Goal: Task Accomplishment & Management: Complete application form

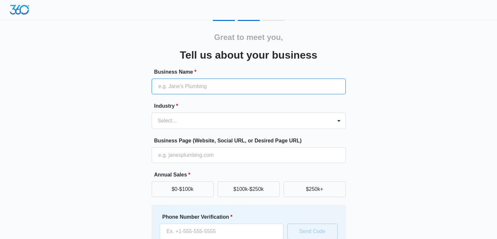
click at [228, 91] on input "Business Name *" at bounding box center [249, 86] width 194 height 16
type input "THE LAW OFFICE OF [PERSON_NAME], P.A."
type input "[PHONE_NUMBER]"
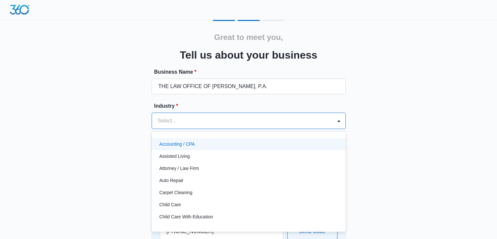
click at [222, 120] on div at bounding box center [241, 120] width 166 height 9
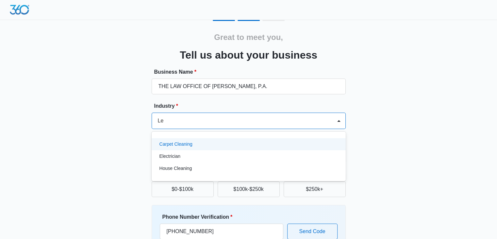
type input "L"
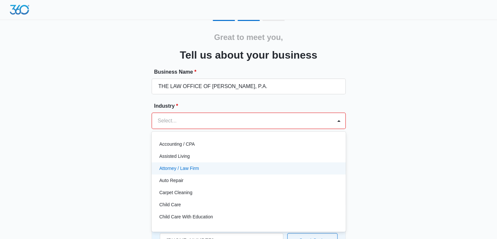
click at [183, 166] on p "Attorney / Law Firm" at bounding box center [179, 168] width 40 height 7
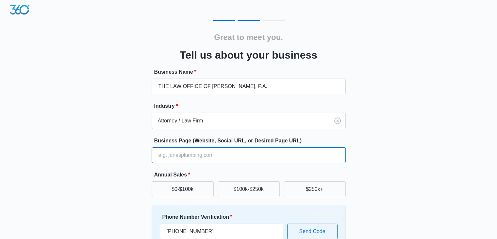
click at [187, 157] on input "Business Page (Website, Social URL, or Desired Page URL)" at bounding box center [249, 155] width 194 height 16
paste input "[URL][DOMAIN_NAME]"
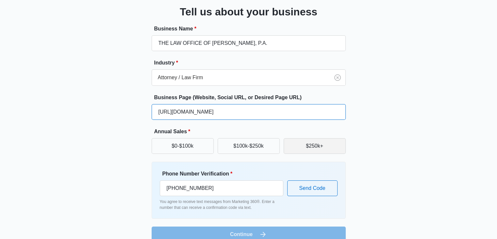
scroll to position [54, 0]
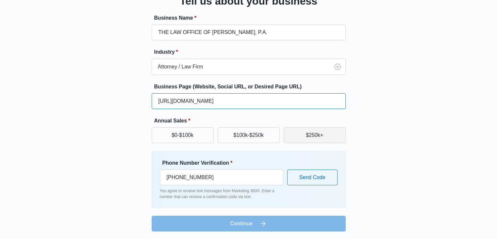
type input "[URL][DOMAIN_NAME]"
click at [321, 133] on button "$250k+" at bounding box center [315, 135] width 62 height 16
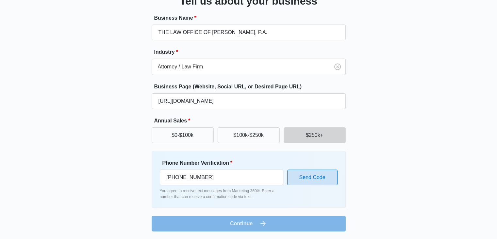
click at [328, 174] on button "Send Code" at bounding box center [312, 177] width 50 height 16
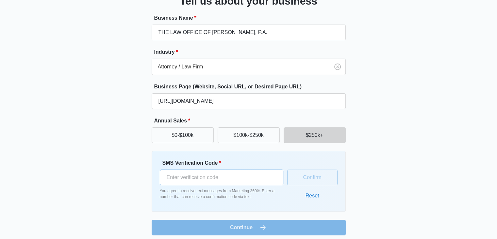
click at [230, 181] on input "SMS Verification Code *" at bounding box center [222, 177] width 124 height 16
click at [241, 174] on input "SMS Verification Code *" at bounding box center [222, 177] width 124 height 16
type input "6"
type input "5617026012"
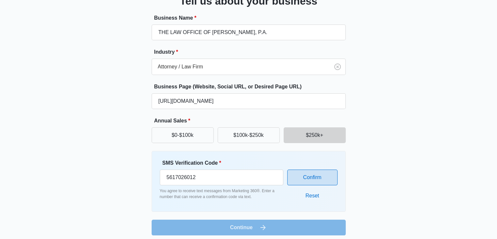
click at [323, 176] on button "Confirm" at bounding box center [312, 177] width 50 height 16
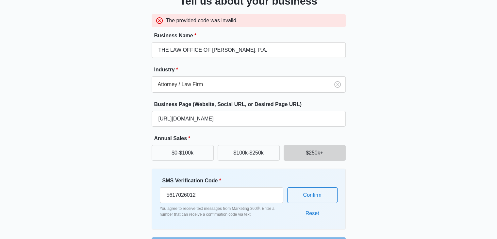
scroll to position [75, 0]
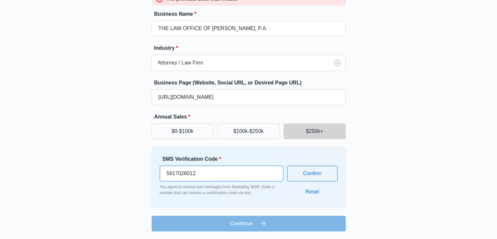
click at [214, 176] on input "5617026012" at bounding box center [222, 173] width 124 height 16
click at [308, 193] on button "Reset" at bounding box center [312, 192] width 27 height 16
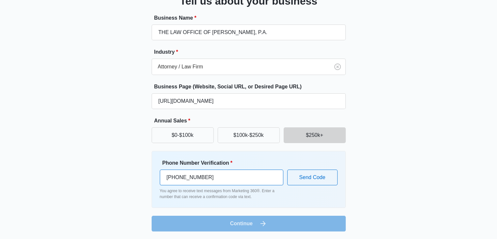
drag, startPoint x: 211, startPoint y: 178, endPoint x: 184, endPoint y: 178, distance: 27.1
click at [184, 178] on input "[PHONE_NUMBER]" at bounding box center [222, 177] width 124 height 16
type input "[PHONE_NUMBER]"
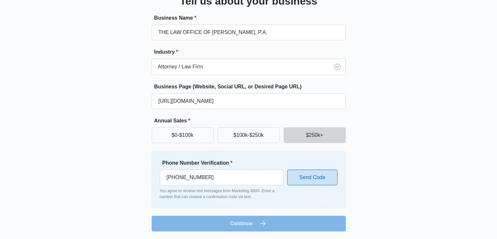
click at [313, 182] on button "Send Code" at bounding box center [312, 177] width 50 height 16
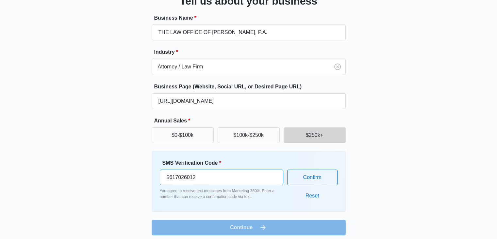
drag, startPoint x: 209, startPoint y: 179, endPoint x: 122, endPoint y: 173, distance: 87.4
click at [122, 173] on div "Great to meet you, Tell us about your business Business Name * THE LAW OFFICE O…" at bounding box center [249, 100] width 392 height 269
type input "622532"
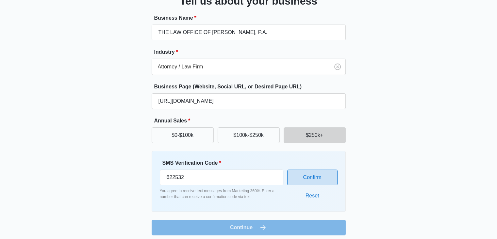
click at [324, 174] on button "Confirm" at bounding box center [312, 177] width 50 height 16
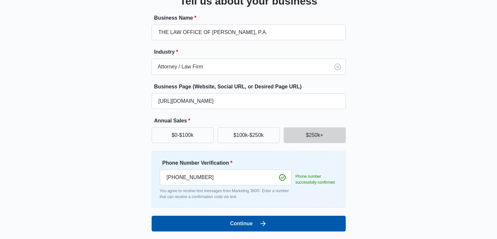
click at [262, 224] on icon "submit" at bounding box center [263, 223] width 8 height 8
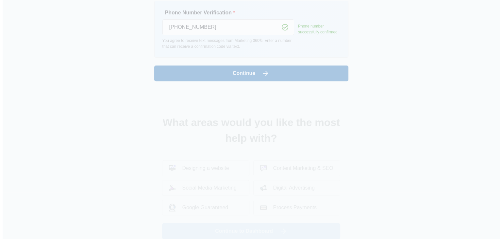
scroll to position [0, 0]
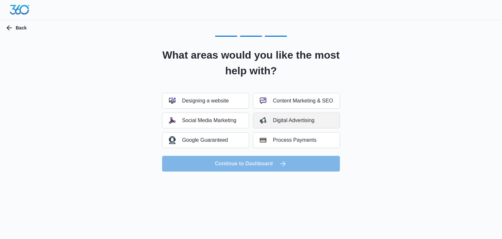
click at [290, 119] on div "Digital Advertising" at bounding box center [287, 120] width 55 height 7
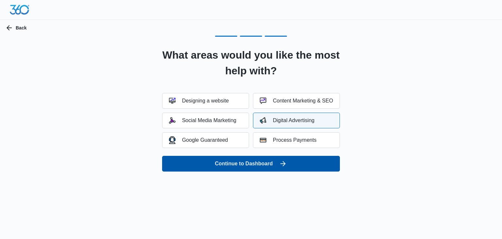
click at [273, 164] on button "Continue to Dashboard" at bounding box center [251, 164] width 178 height 16
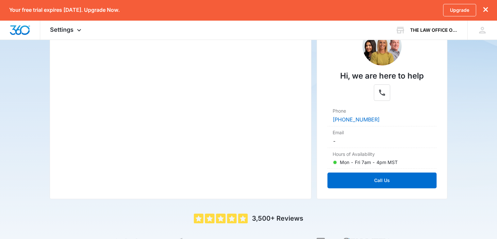
scroll to position [174, 0]
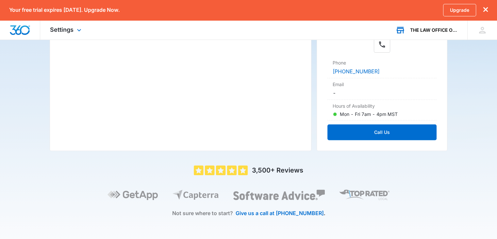
click at [452, 31] on div "THE LAW OFFICE OF [PERSON_NAME], P.A." at bounding box center [434, 29] width 48 height 5
